Goal: Task Accomplishment & Management: Manage account settings

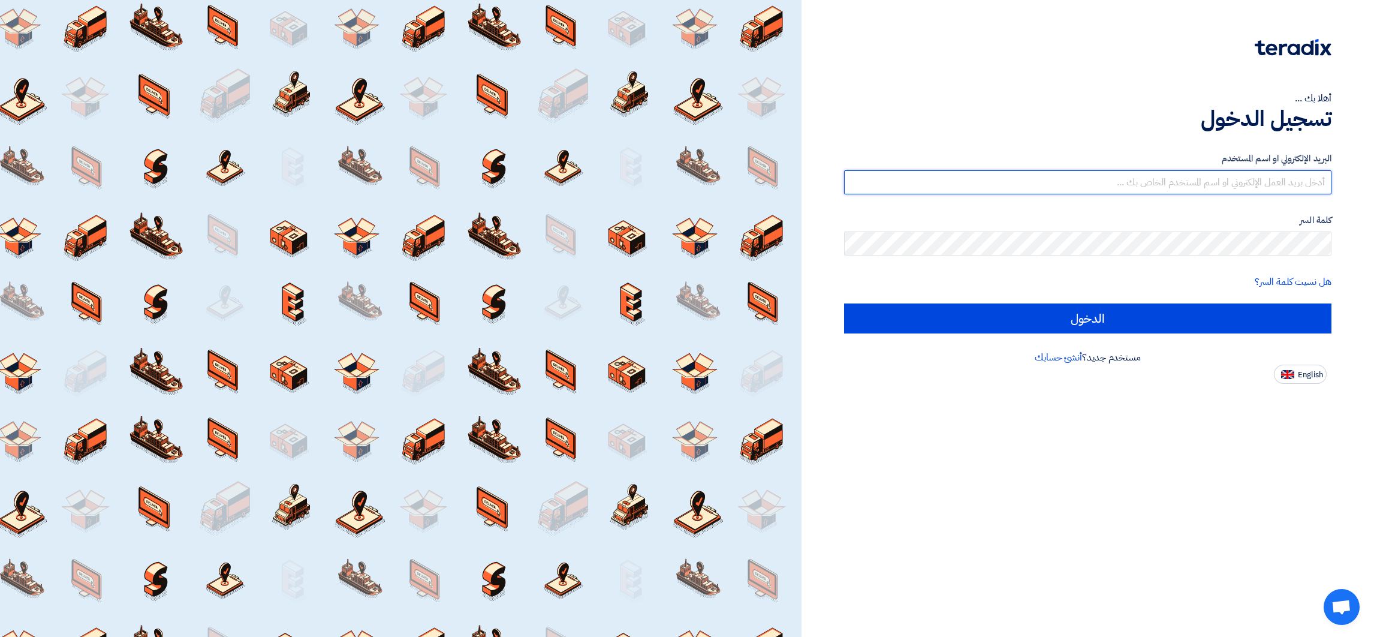
click at [915, 185] on input "text" at bounding box center [1087, 182] width 487 height 24
type input "[EMAIL_ADDRESS]@00"
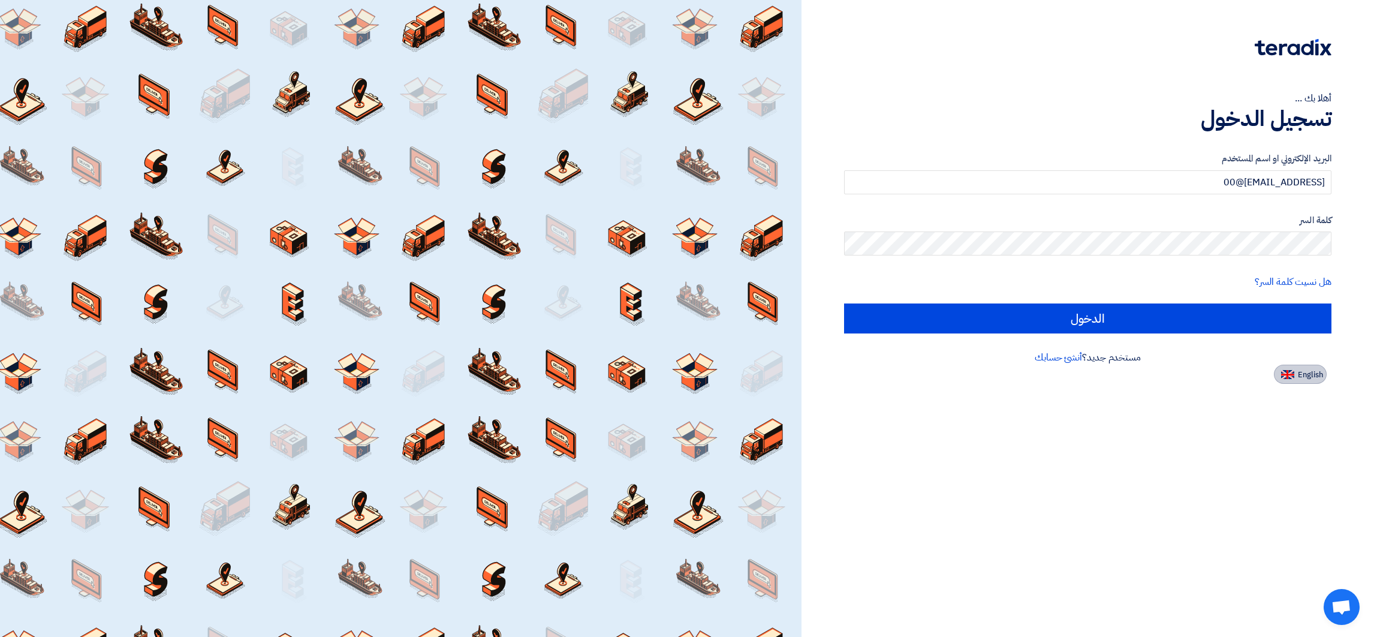
click at [915, 383] on button "English" at bounding box center [1300, 374] width 53 height 19
type input "Sign in"
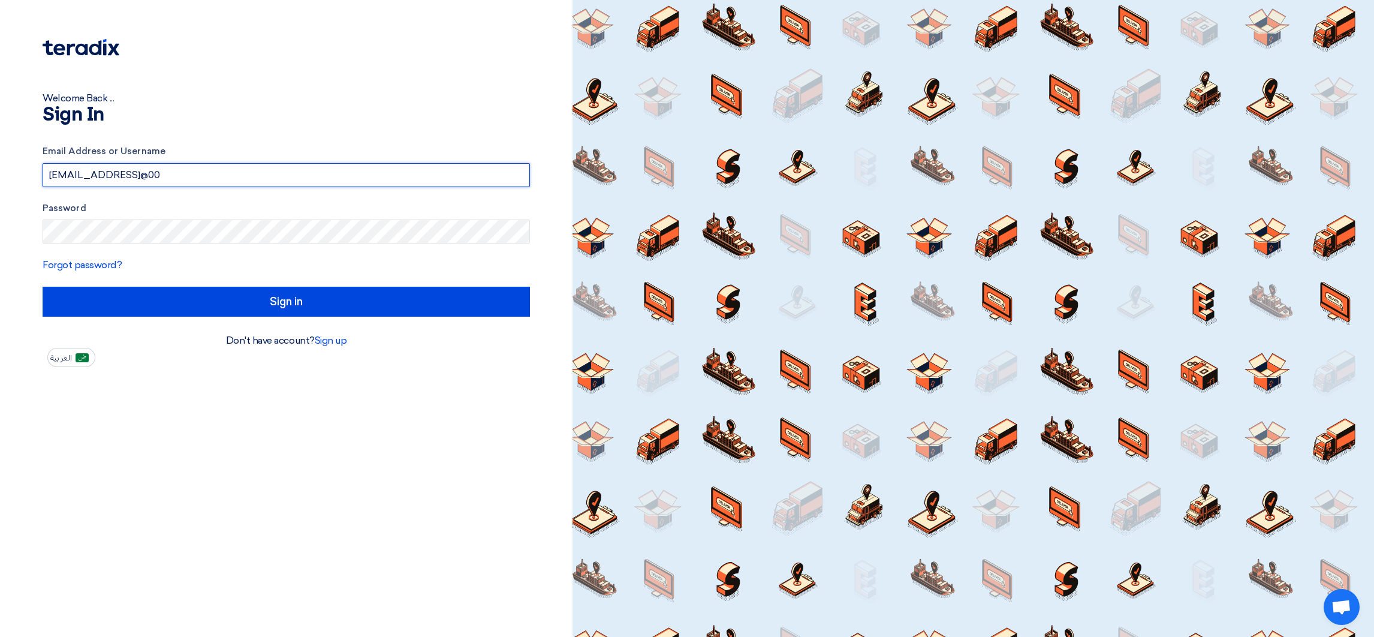
drag, startPoint x: 178, startPoint y: 170, endPoint x: 325, endPoint y: 185, distance: 147.6
click at [325, 185] on input "[EMAIL_ADDRESS]@00" at bounding box center [286, 175] width 487 height 24
type input "[EMAIL_ADDRESS][DOMAIN_NAME]"
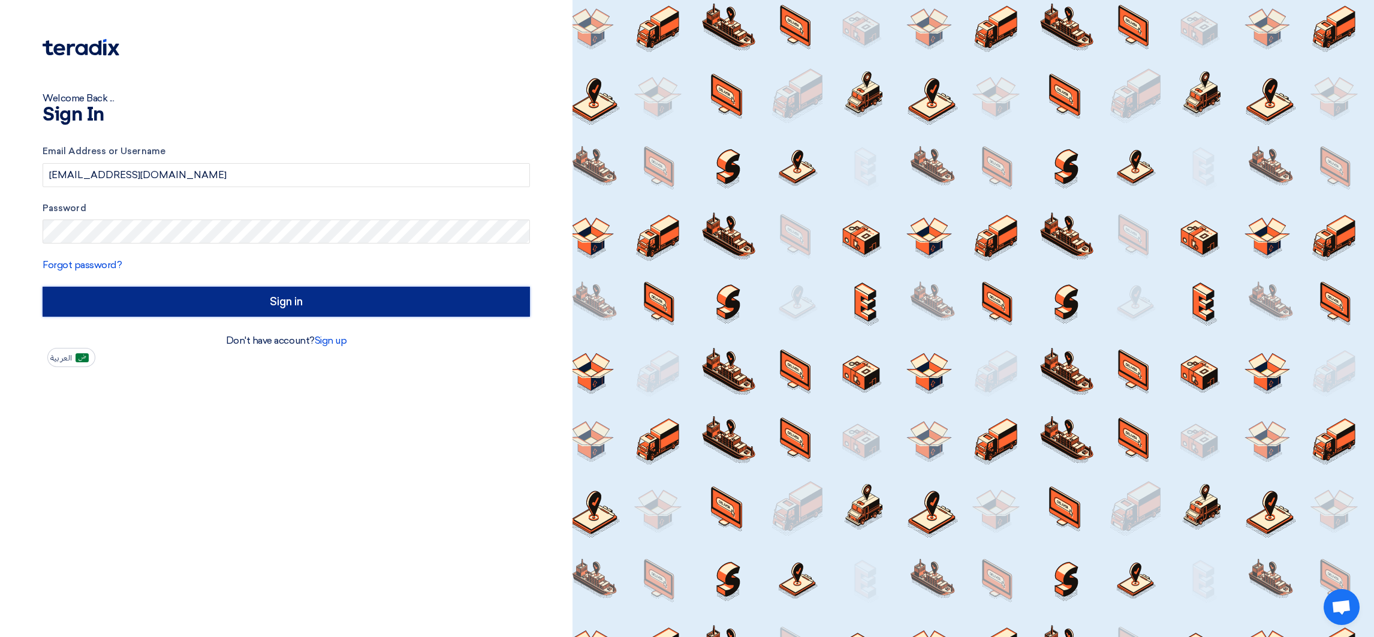
click at [436, 294] on input "Sign in" at bounding box center [286, 302] width 487 height 30
